Goal: Information Seeking & Learning: Find specific fact

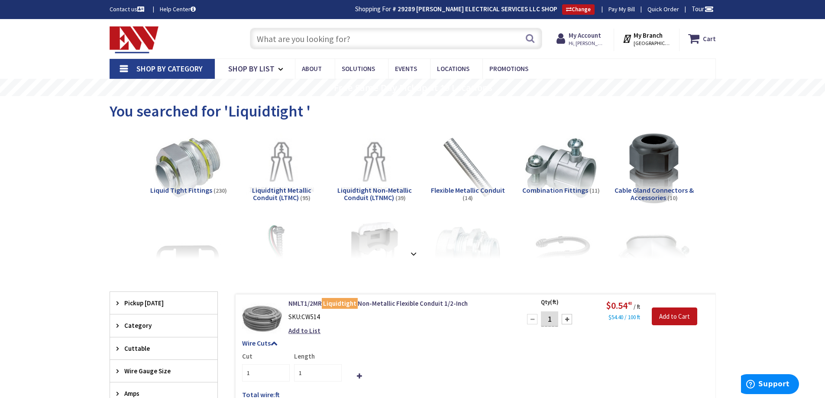
click at [280, 35] on input "text" at bounding box center [396, 39] width 292 height 22
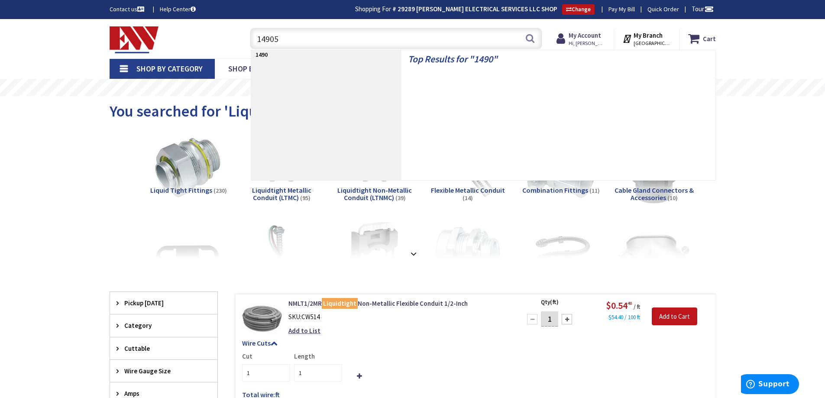
type input "149055"
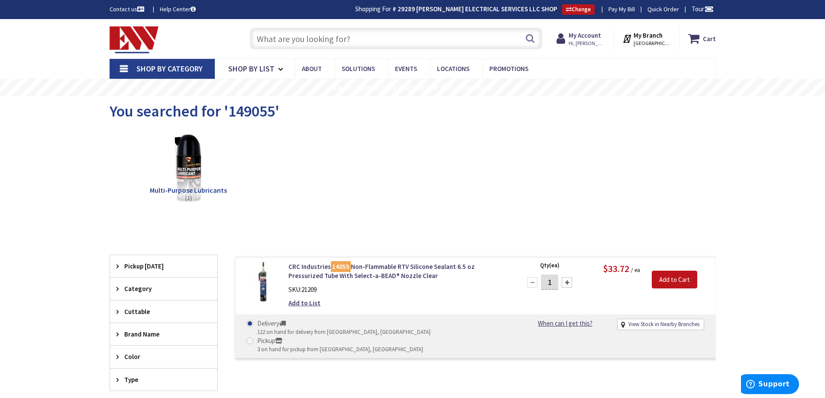
click at [302, 35] on input "text" at bounding box center [396, 39] width 292 height 22
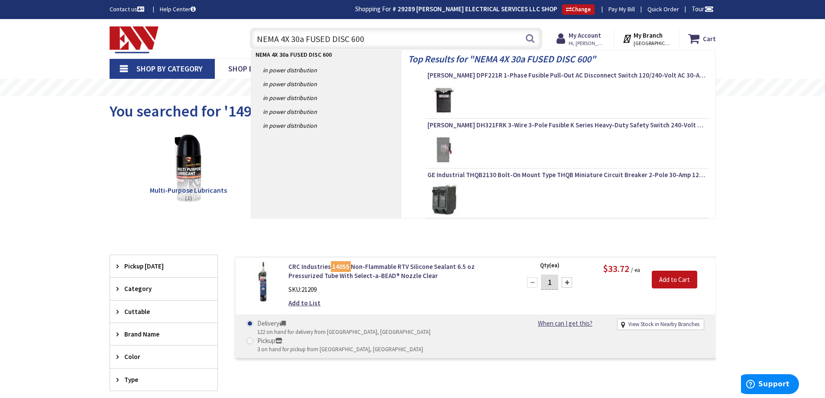
type input "NEMA 4X 30a FUSED DISC 600V"
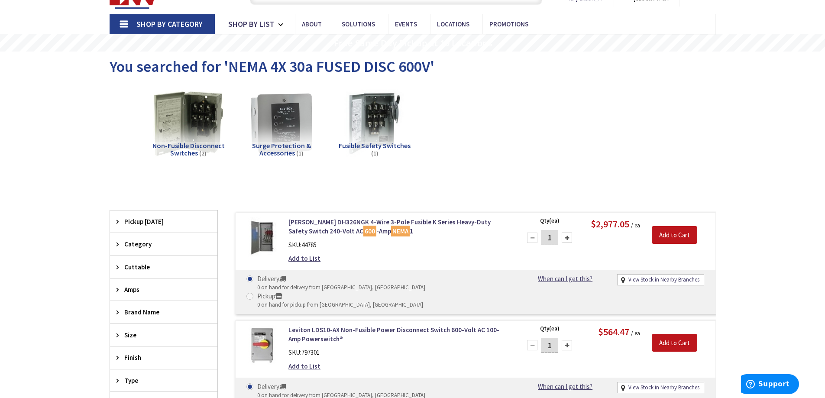
scroll to position [45, 0]
click at [387, 147] on span "Fusible Safety Switches" at bounding box center [375, 145] width 72 height 9
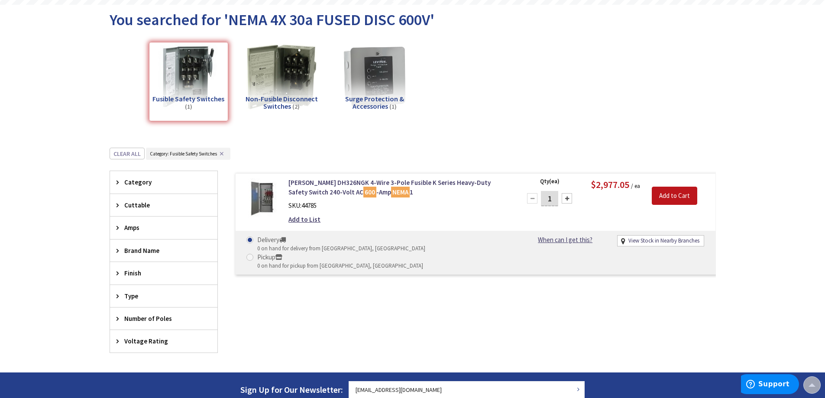
scroll to position [0, 0]
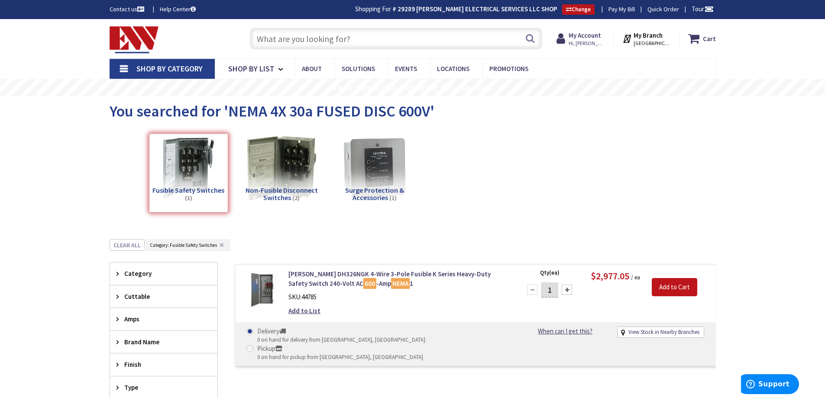
click at [307, 35] on input "text" at bounding box center [396, 39] width 292 height 22
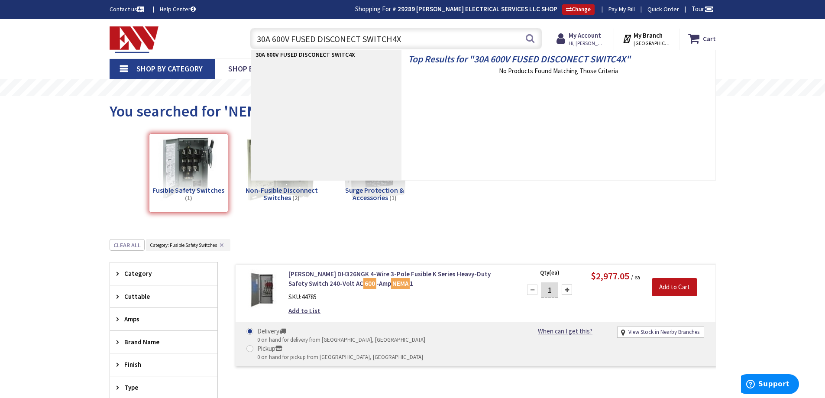
type input "30A 600V FUSED DISCONECT SWITCH 4X"
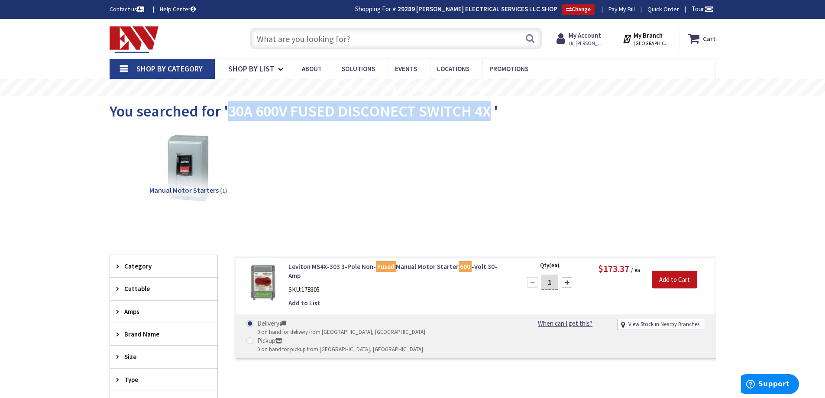
drag, startPoint x: 227, startPoint y: 111, endPoint x: 488, endPoint y: 112, distance: 260.9
click at [488, 112] on span "You searched for '30A 600V FUSED DISCONECT SWITCH 4X '" at bounding box center [304, 110] width 389 height 19
copy span "30A 600V FUSED DISCONECT SWITCH 4X"
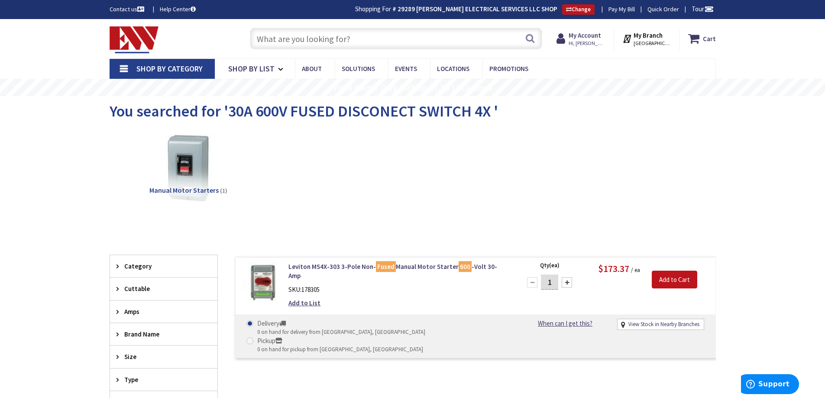
paste input "30A 600V FUSED DISCONECT SWITCH 4X"
drag, startPoint x: 318, startPoint y: 38, endPoint x: 359, endPoint y: 39, distance: 41.2
click at [359, 39] on input "30A 600V FUSED DISCONECT SWITCH 4X" at bounding box center [396, 39] width 292 height 22
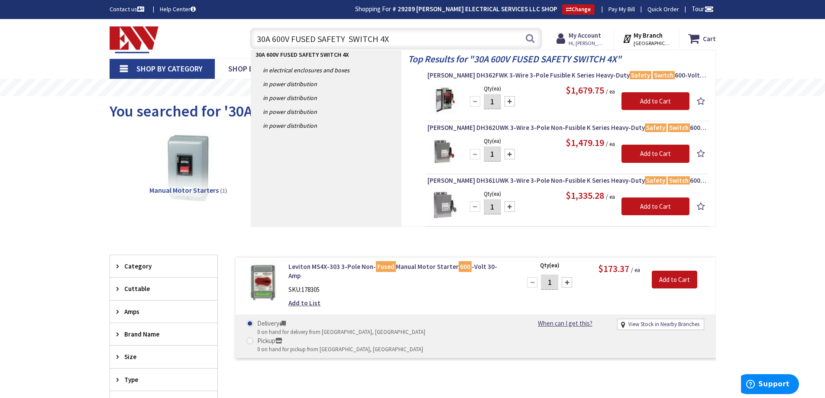
type input "30A 600V FUSED SAFETY SWITCH 4X"
click at [405, 35] on input "30A 600V FUSED SAFETY SWITCH 4X" at bounding box center [396, 39] width 292 height 22
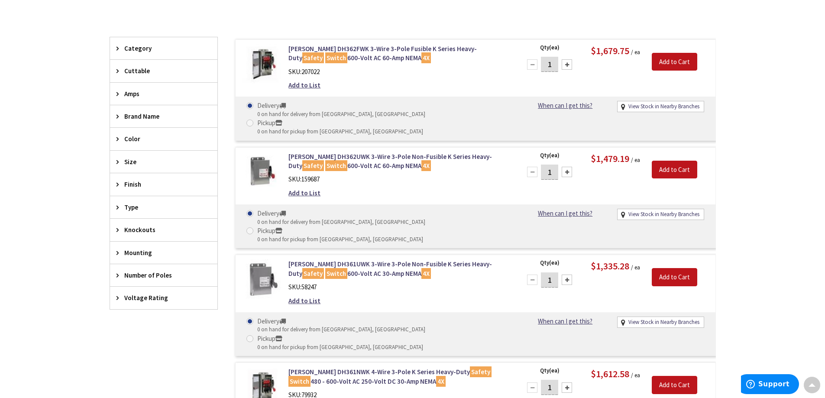
click at [133, 93] on span "Amps" at bounding box center [159, 93] width 71 height 9
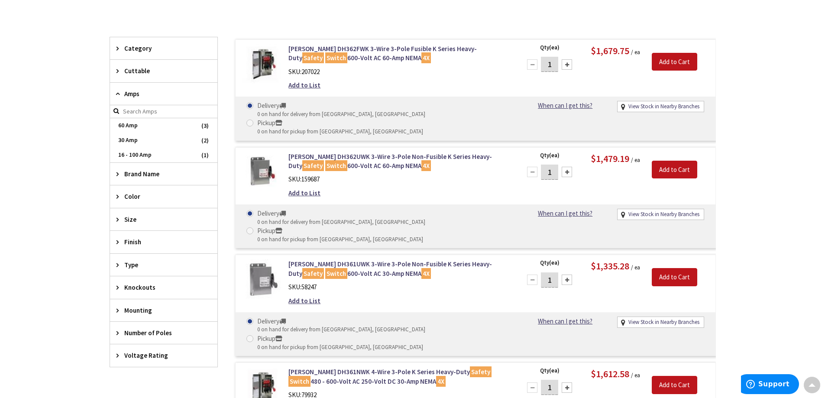
scroll to position [218, 0]
click at [131, 138] on span "30 Amp" at bounding box center [163, 140] width 107 height 15
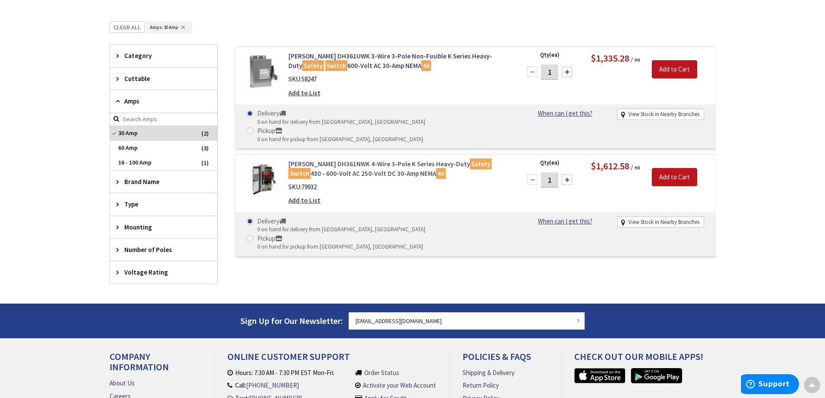
click at [335, 159] on link "Eaton DH361NWK 4-Wire 3-Pole K Series Heavy-Duty Safety Switch 480 - 600-Volt A…" at bounding box center [399, 168] width 221 height 19
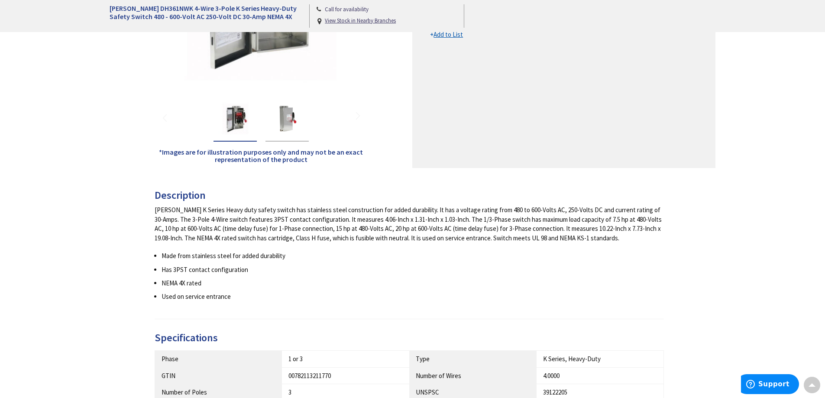
scroll to position [260, 0]
